Goal: Navigation & Orientation: Find specific page/section

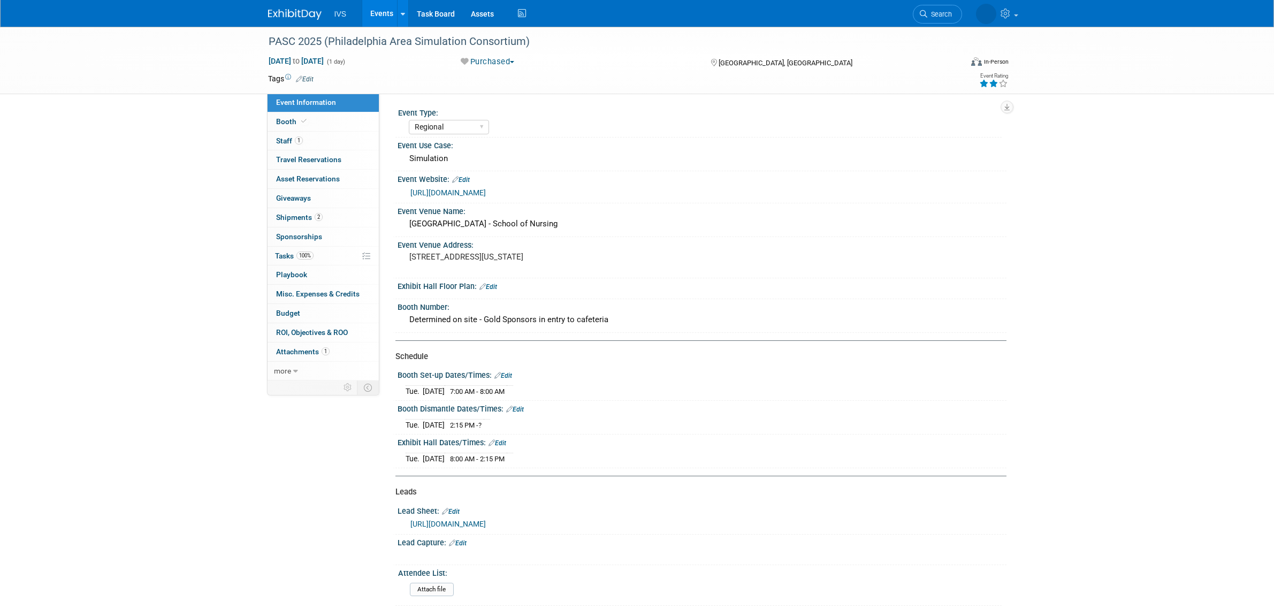
select select "Regional"
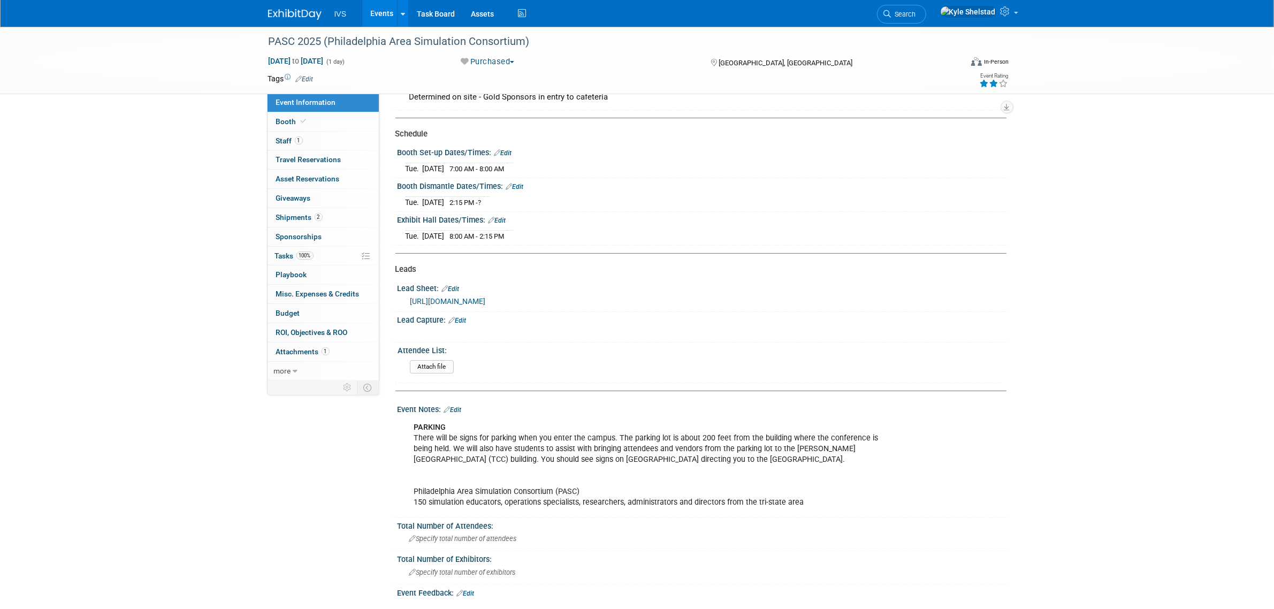
click at [384, 19] on link "Events" at bounding box center [381, 13] width 39 height 27
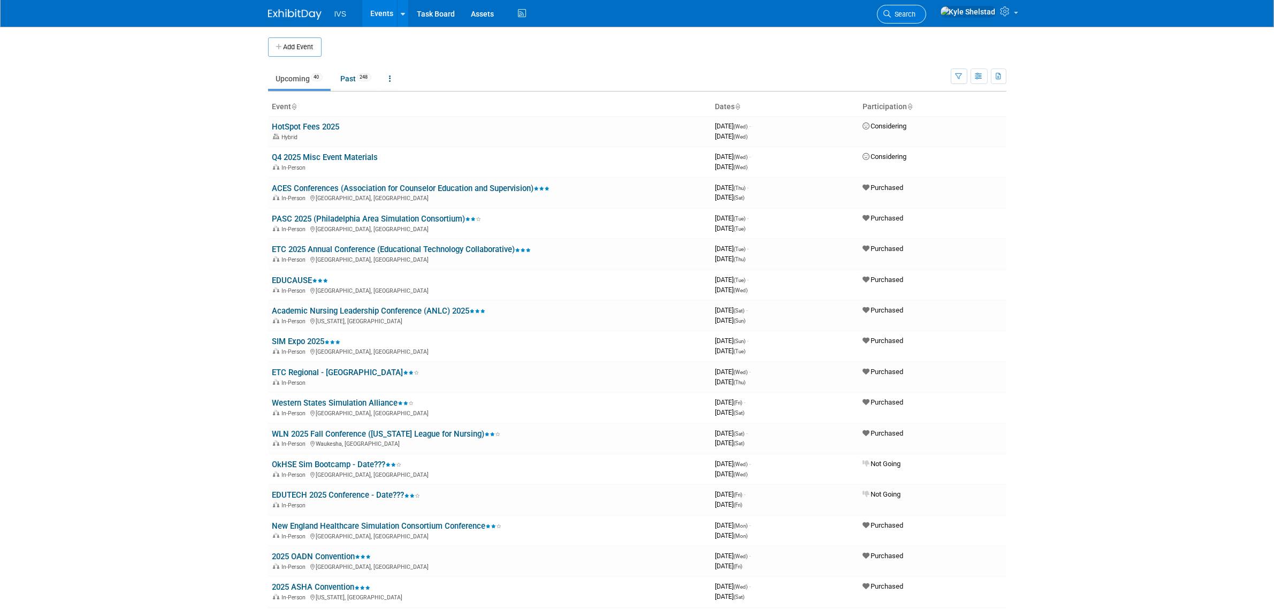
click at [892, 15] on icon at bounding box center [887, 13] width 7 height 7
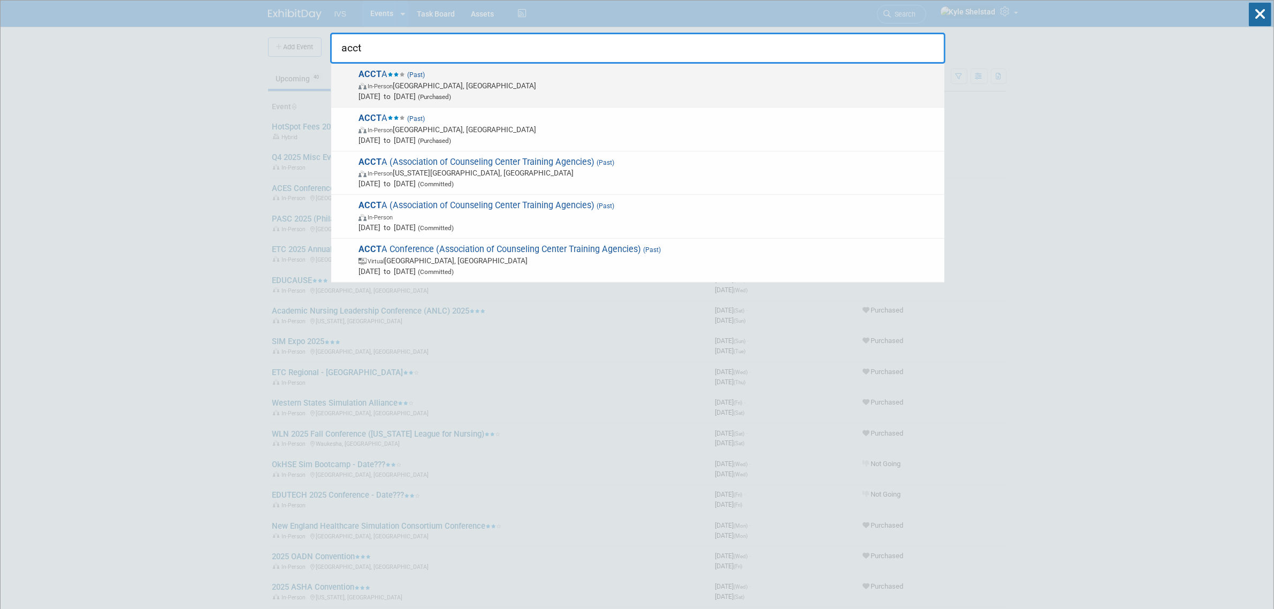
type input "acct"
click at [534, 94] on span "Sep 14, 2025 to Sep 14, 2025 (Purchased)" at bounding box center [649, 96] width 581 height 11
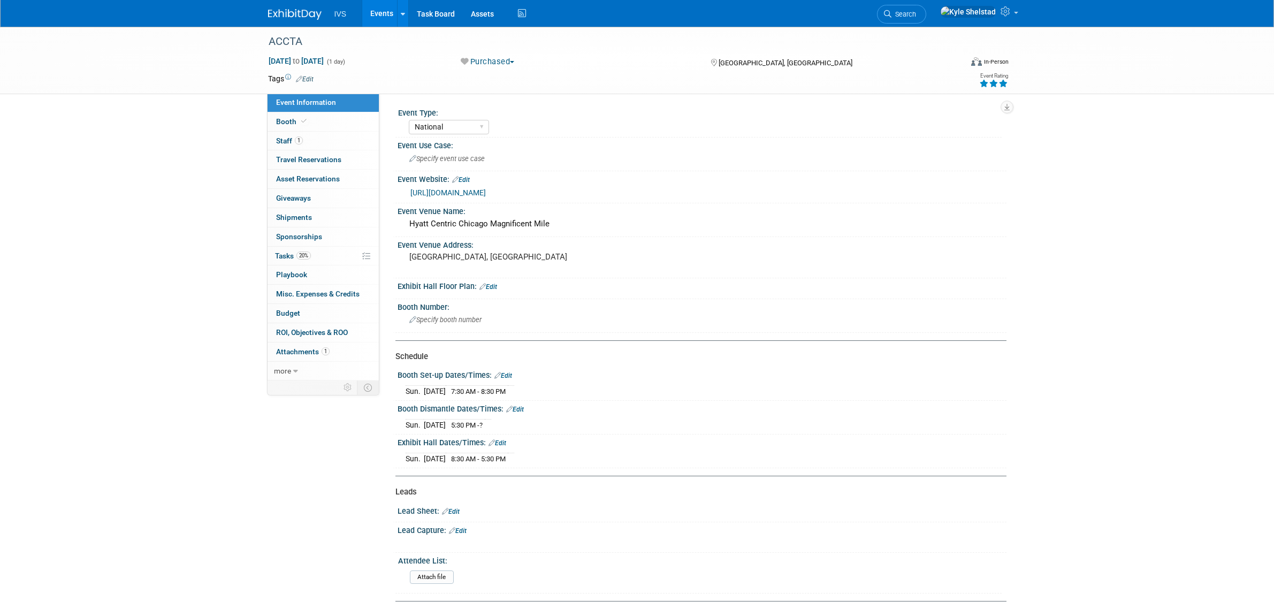
select select "National"
click at [325, 132] on link "1 Staff 1" at bounding box center [323, 141] width 111 height 19
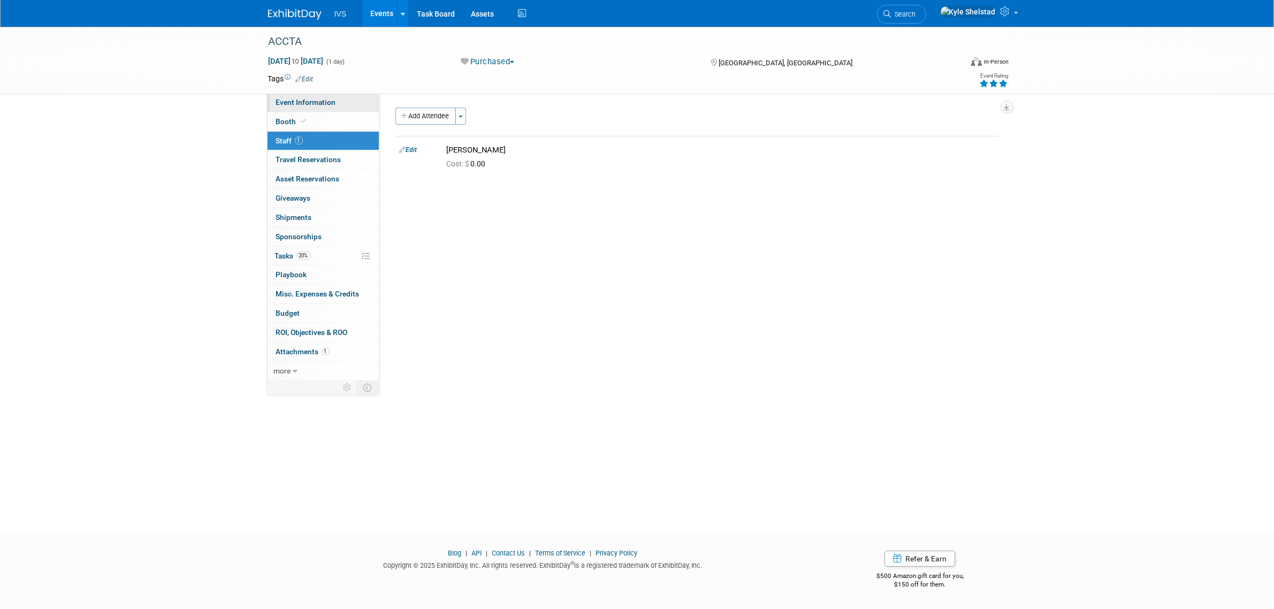
click at [341, 107] on link "Event Information" at bounding box center [323, 102] width 111 height 19
select select "National"
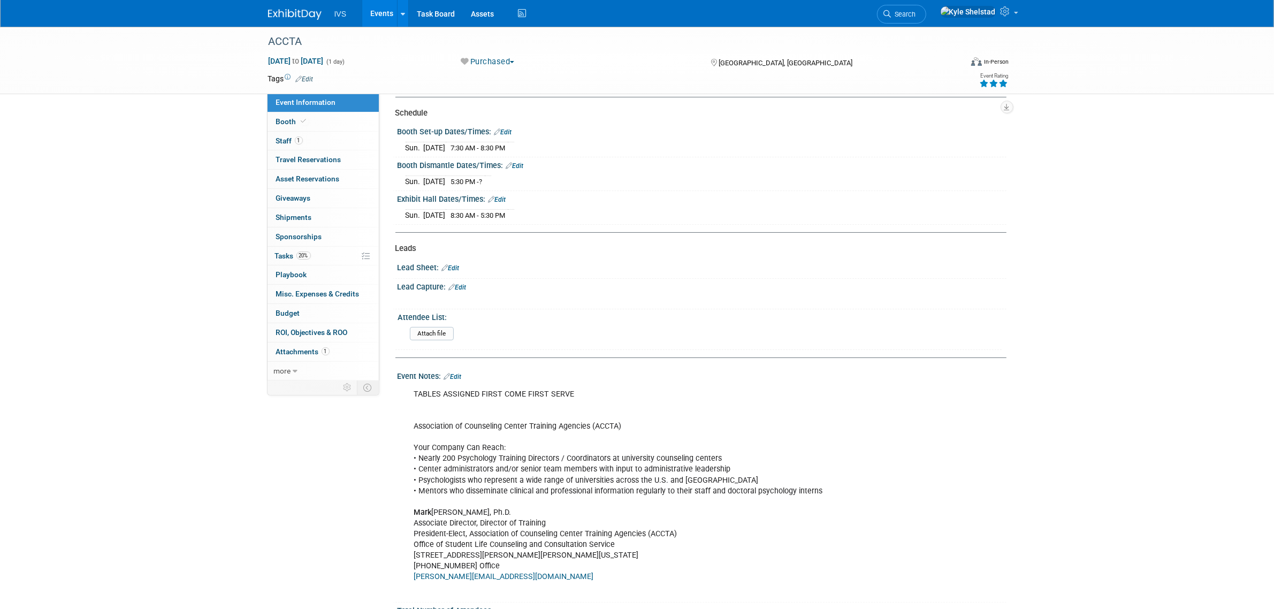
scroll to position [268, 0]
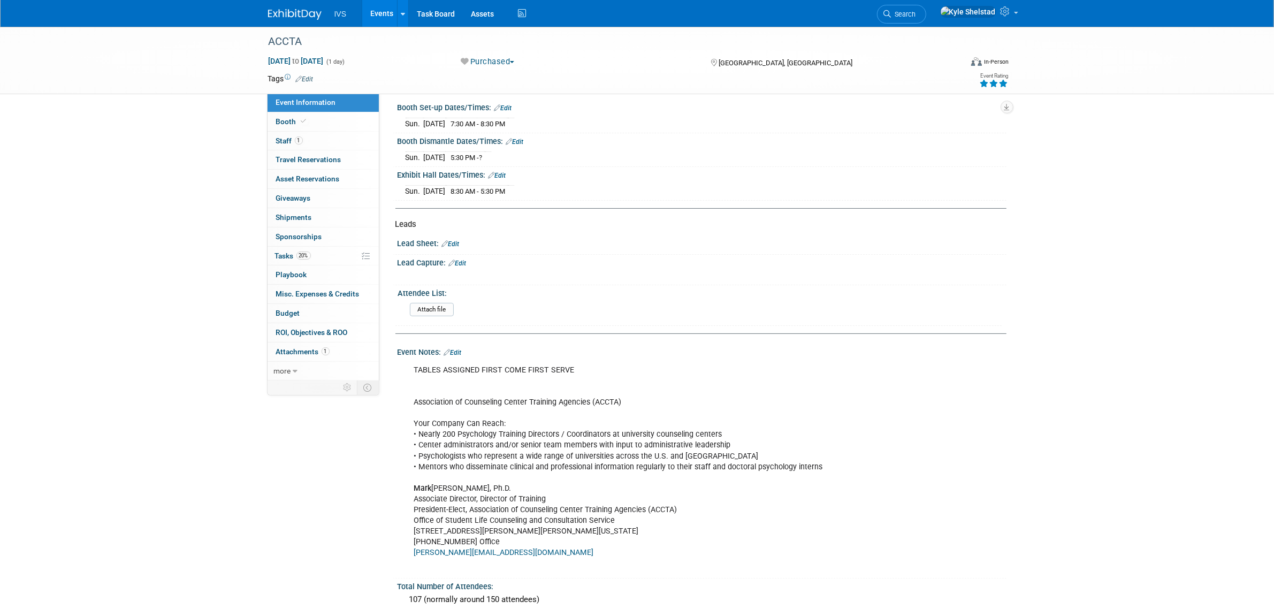
click at [372, 17] on link "Events" at bounding box center [381, 13] width 39 height 27
